Goal: Transaction & Acquisition: Purchase product/service

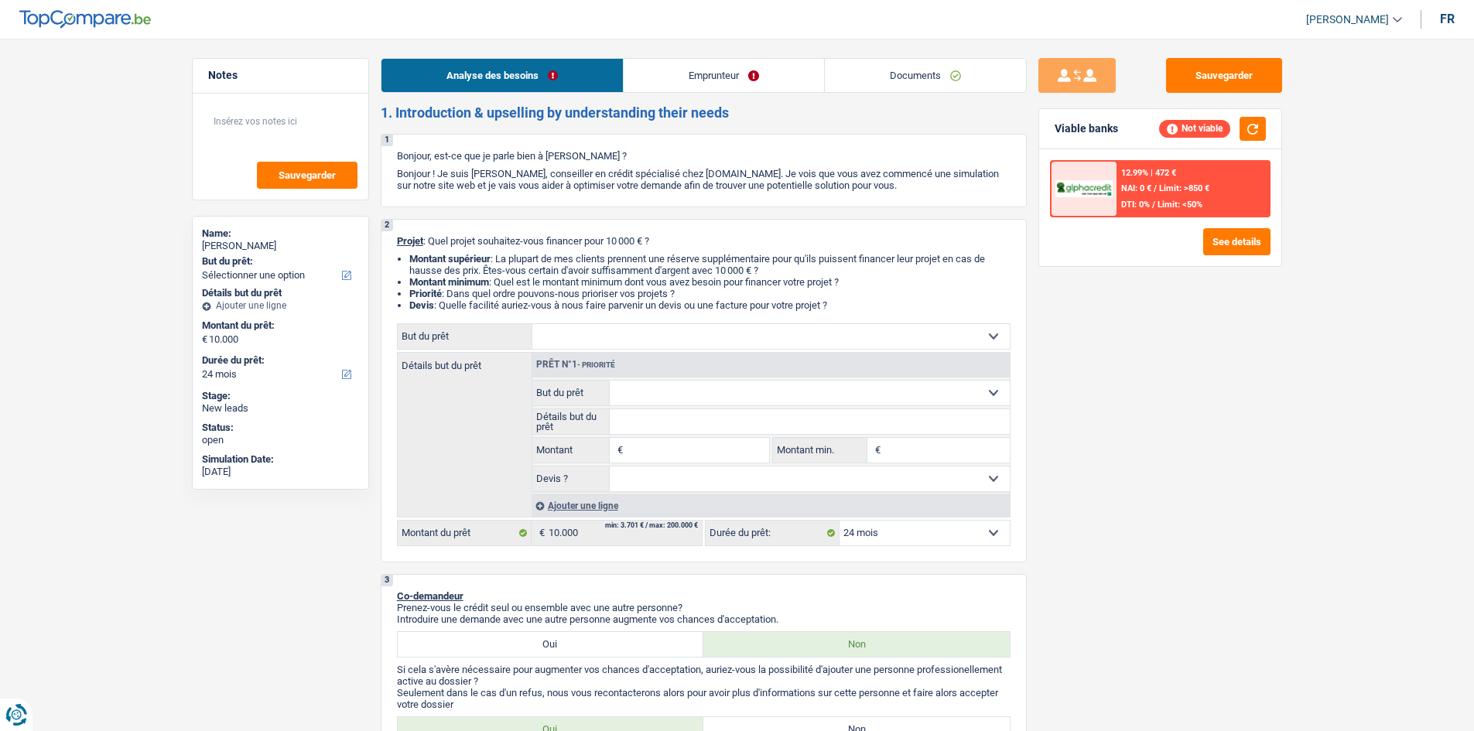
select select "24"
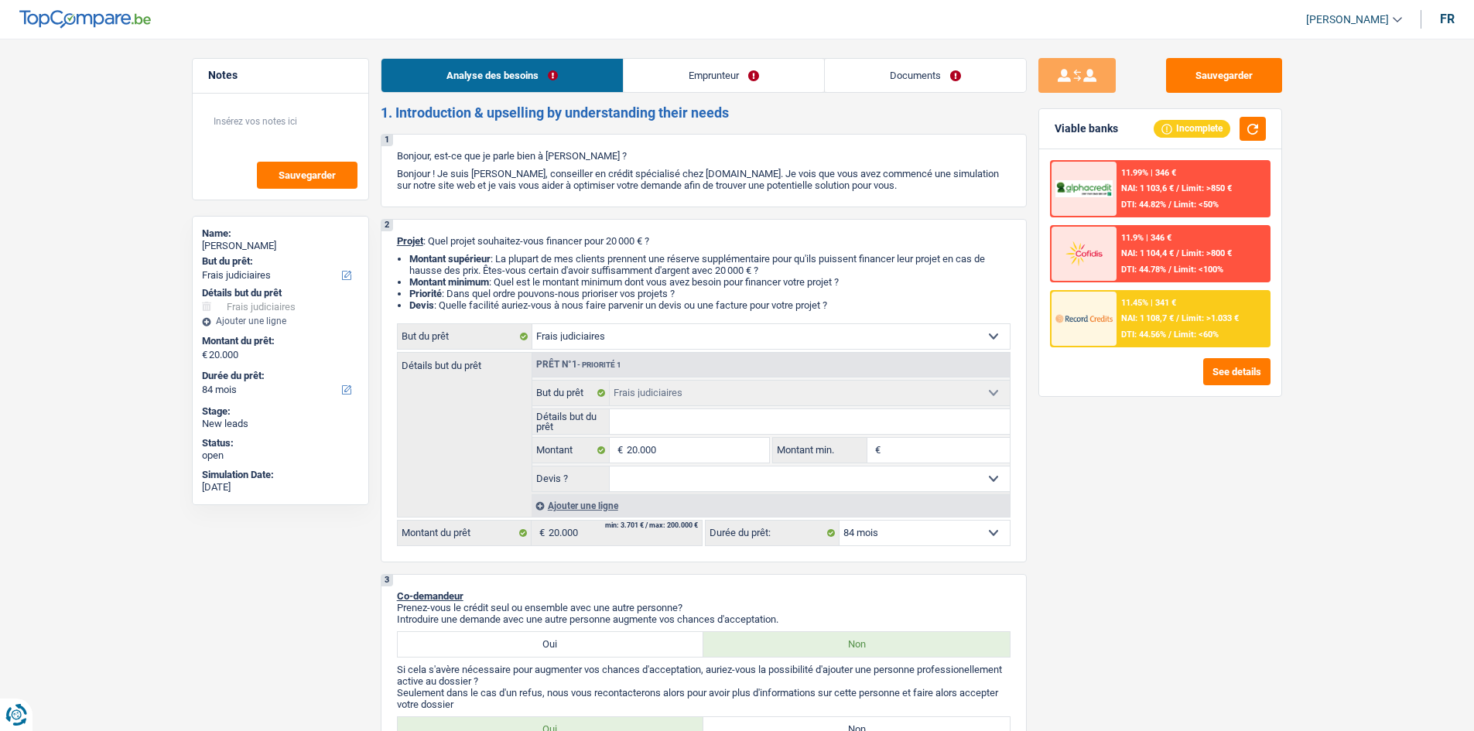
select select "judicial"
select select "84"
select select "judicial"
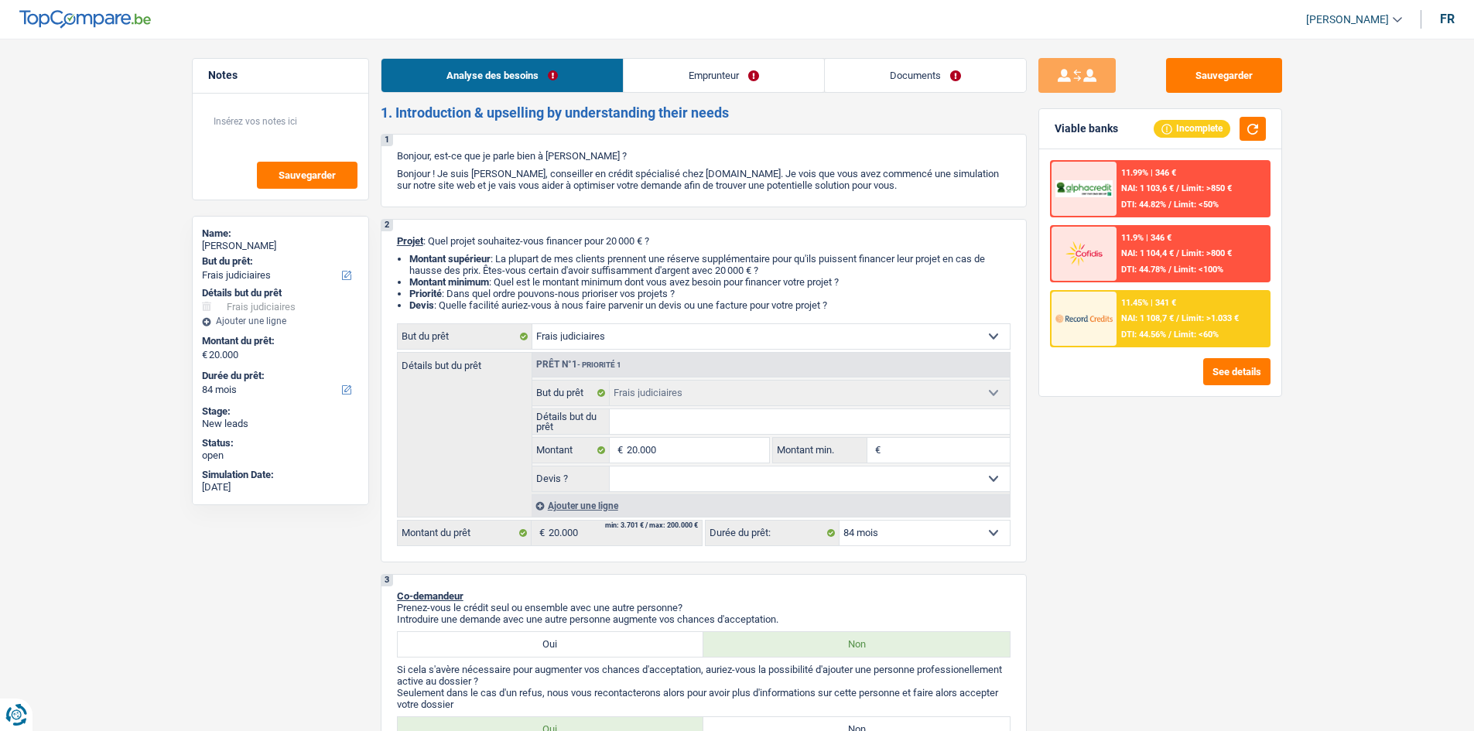
select select "84"
select select "independent"
select select "netSalary"
select select "rents"
select select "judicial"
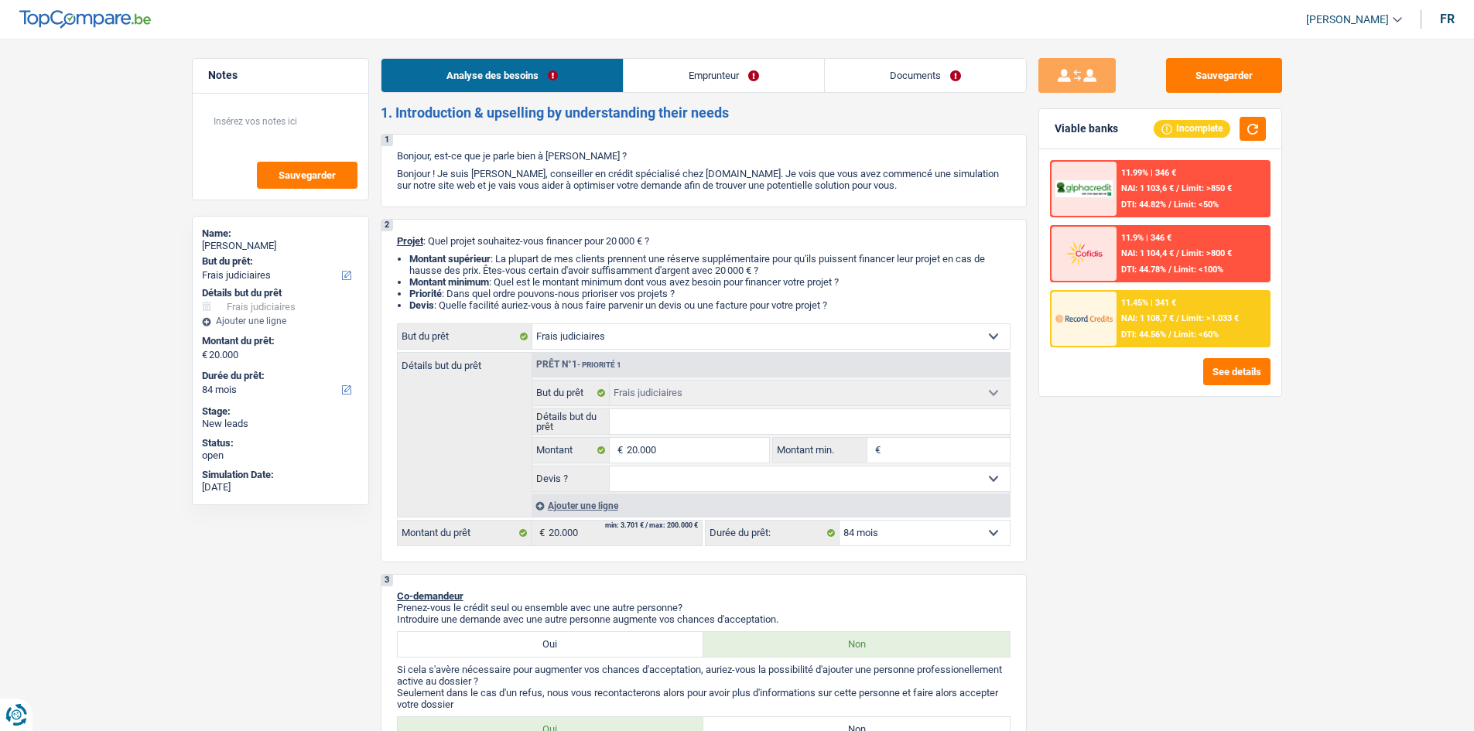
select select "judicial"
select select "84"
click at [821, 351] on div "Confort maison: meubles, textile, peinture, électroménager, outillage non-profe…" at bounding box center [704, 435] width 614 height 223
click at [818, 340] on select "Confort maison: meubles, textile, peinture, électroménager, outillage non-profe…" at bounding box center [772, 336] width 478 height 25
click at [695, 341] on select "Confort maison: meubles, textile, peinture, électroménager, outillage non-profe…" at bounding box center [772, 336] width 478 height 25
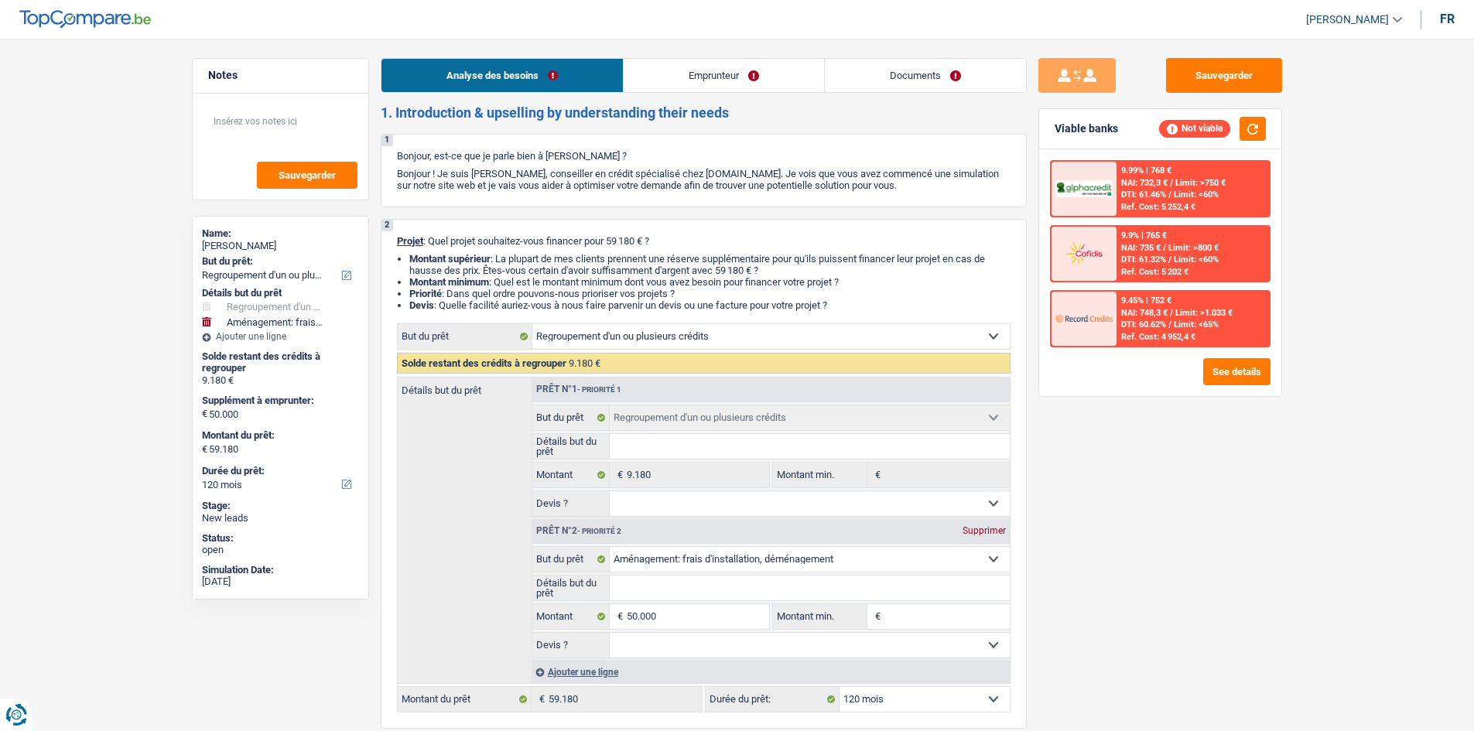
select select "refinancing"
select select "movingOrInstallation"
select select "120"
select select "refinancing"
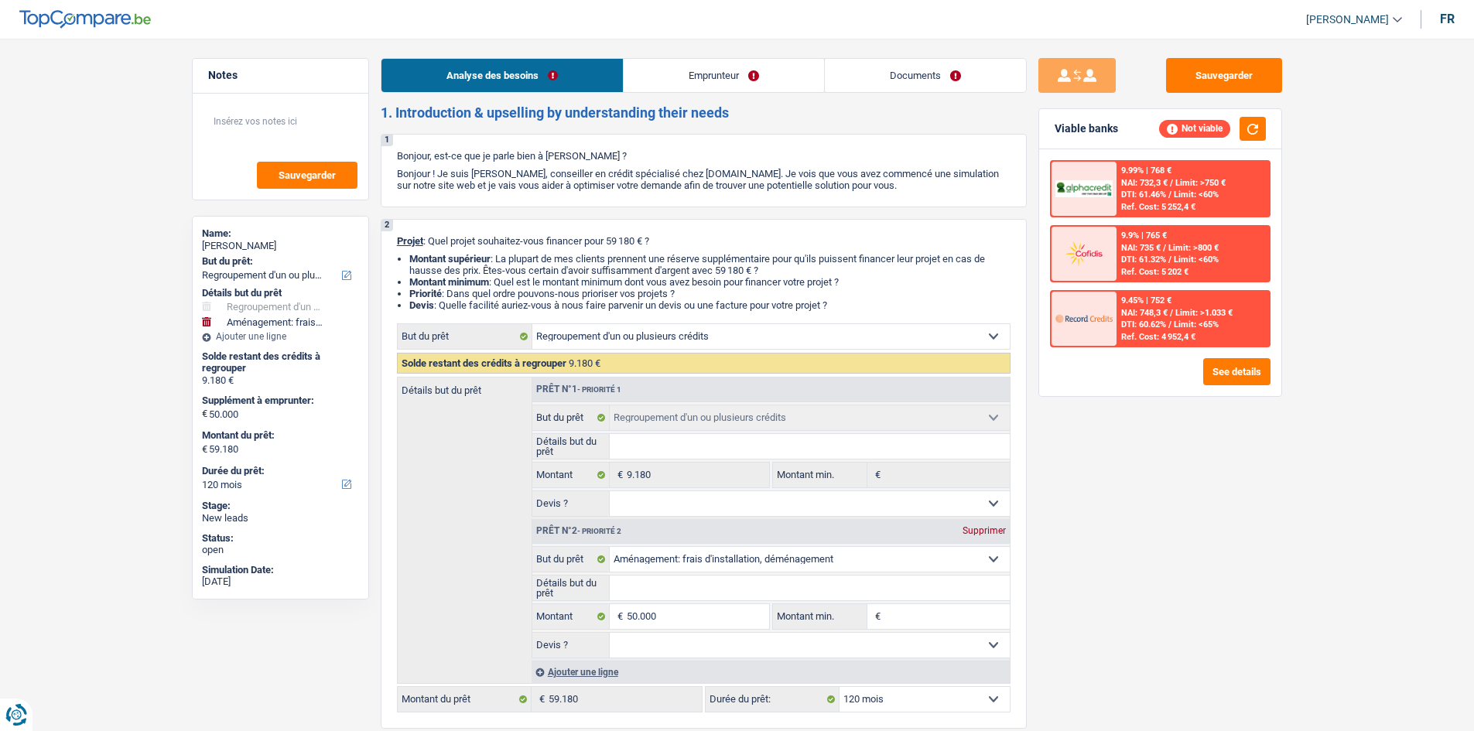
select select "refinancing"
select select "movingOrInstallation"
select select "120"
select select "invalid"
select select "disabilityPension"
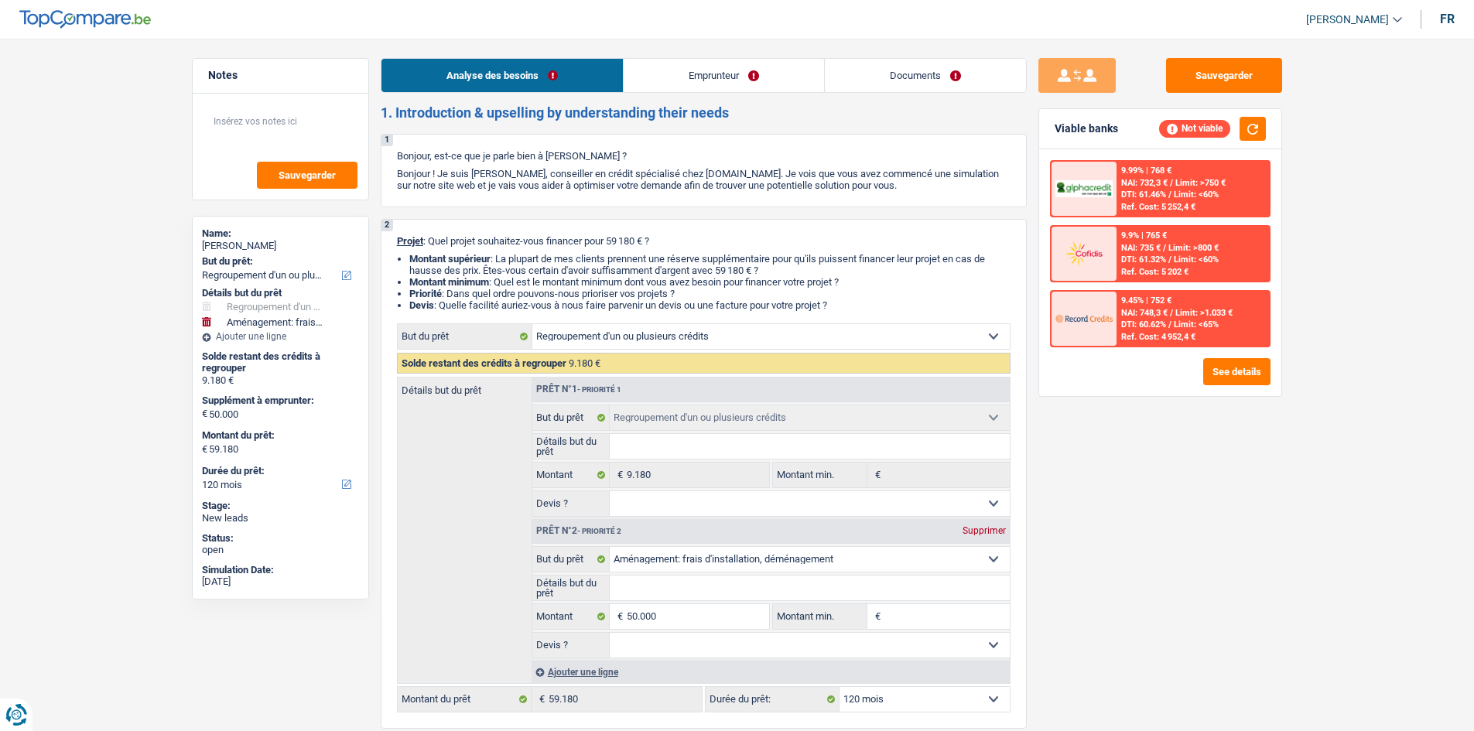
select select "ownerWithoutMortgage"
select select "personalLoan"
select select "homeFurnishingOrRelocation"
select select "48"
select select "refinancing"
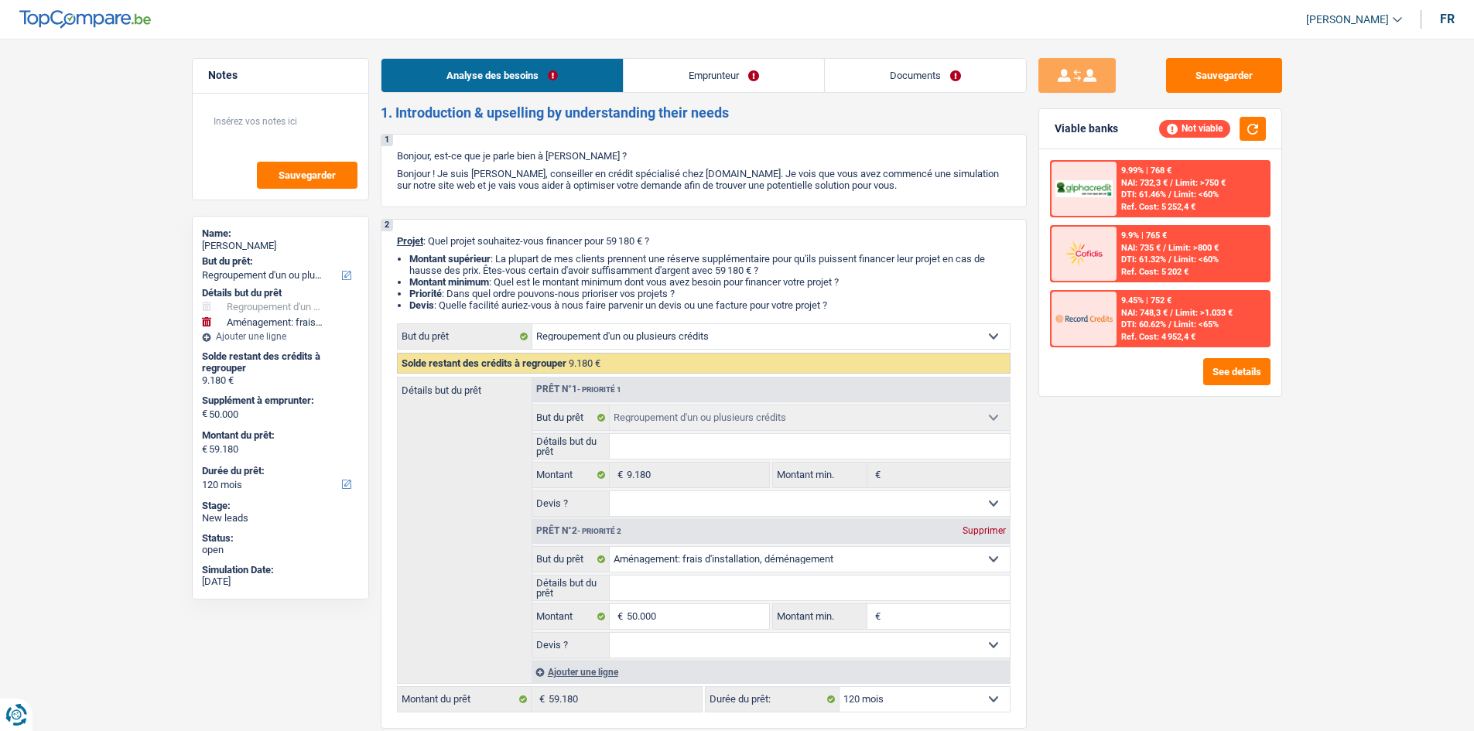
select select "refinancing"
select select "movingOrInstallation"
select select "120"
